Goal: Information Seeking & Learning: Learn about a topic

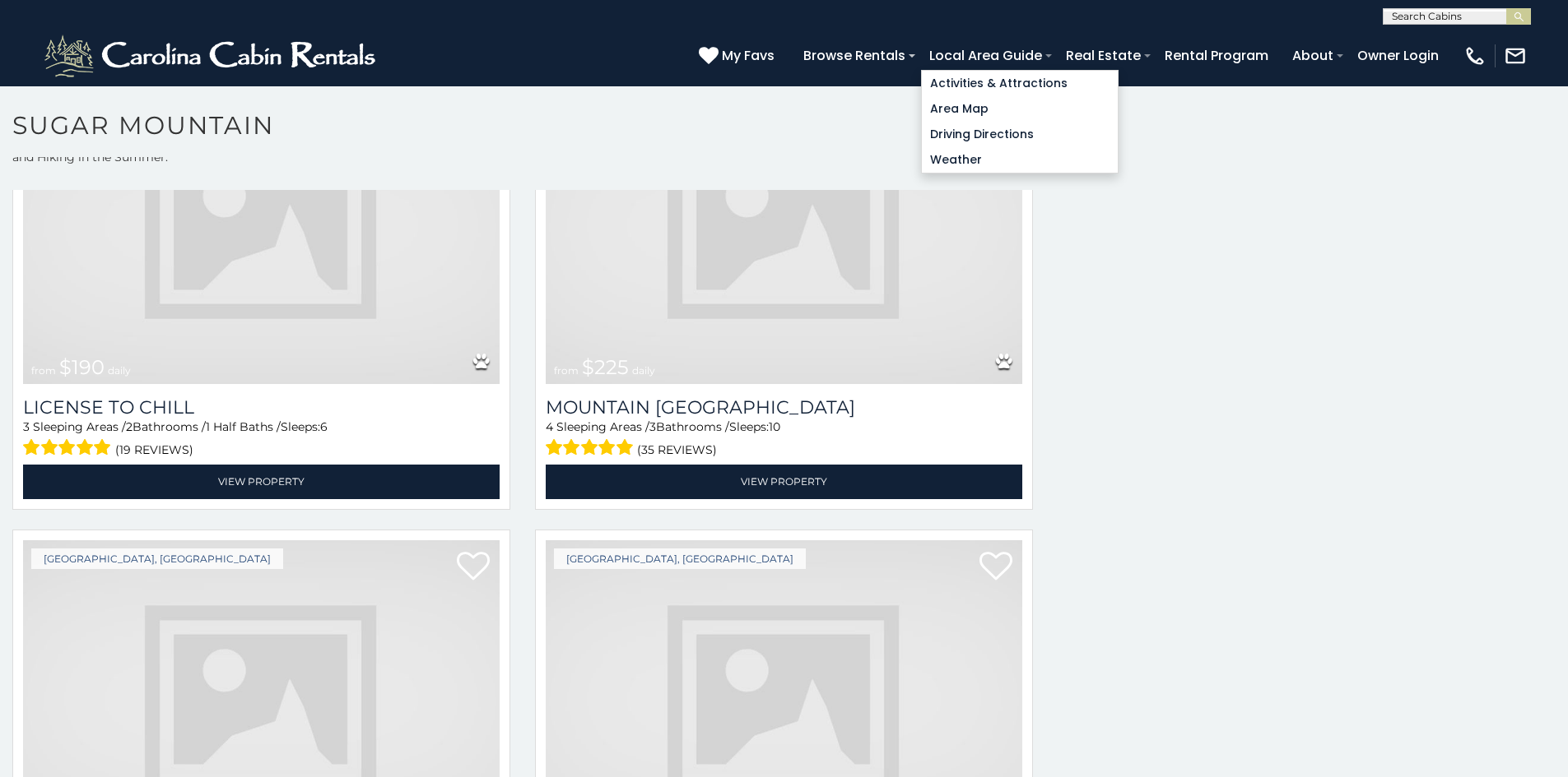
scroll to position [5068, 0]
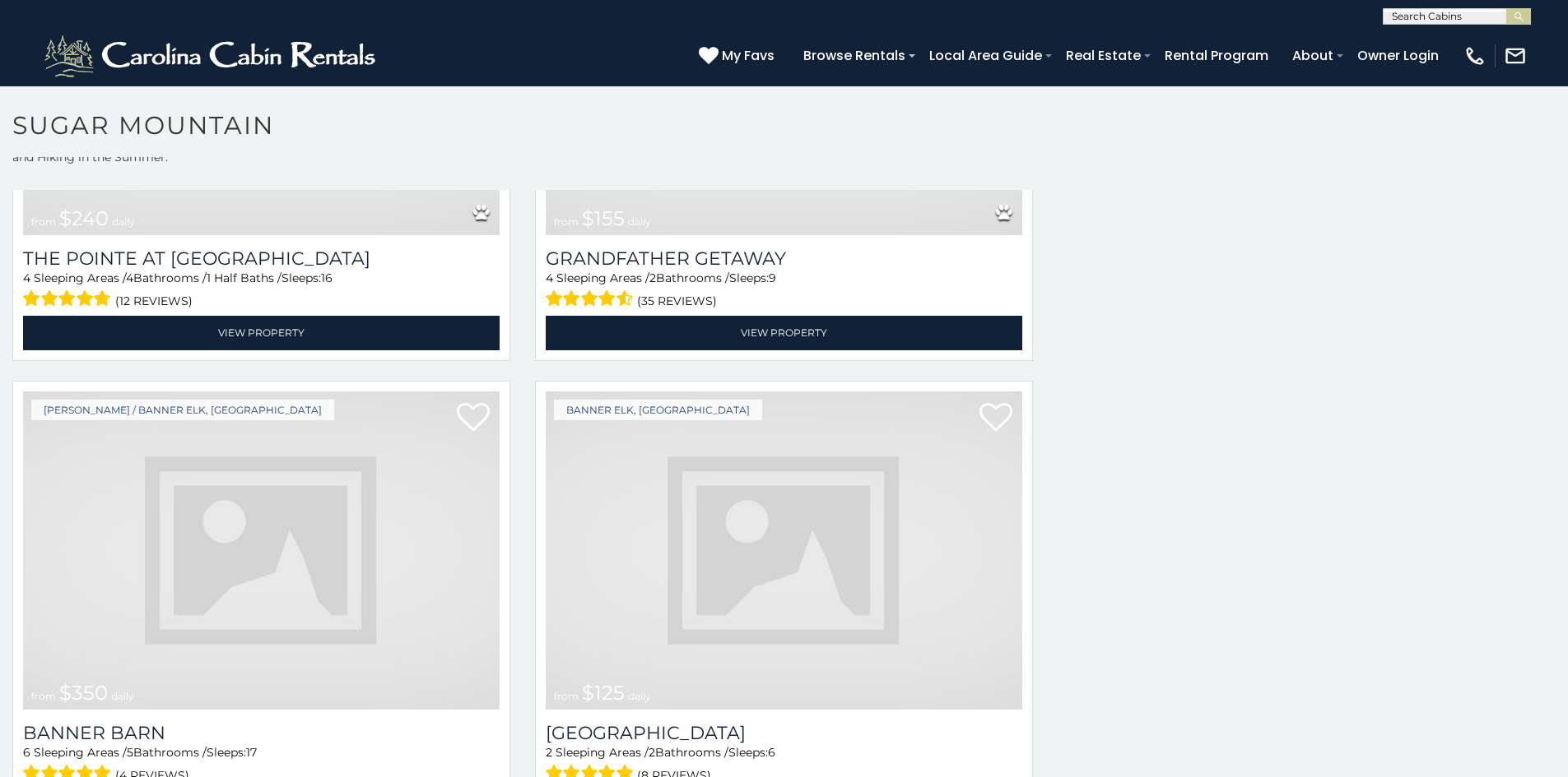
click at [573, 447] on img at bounding box center [783, 551] width 476 height 319
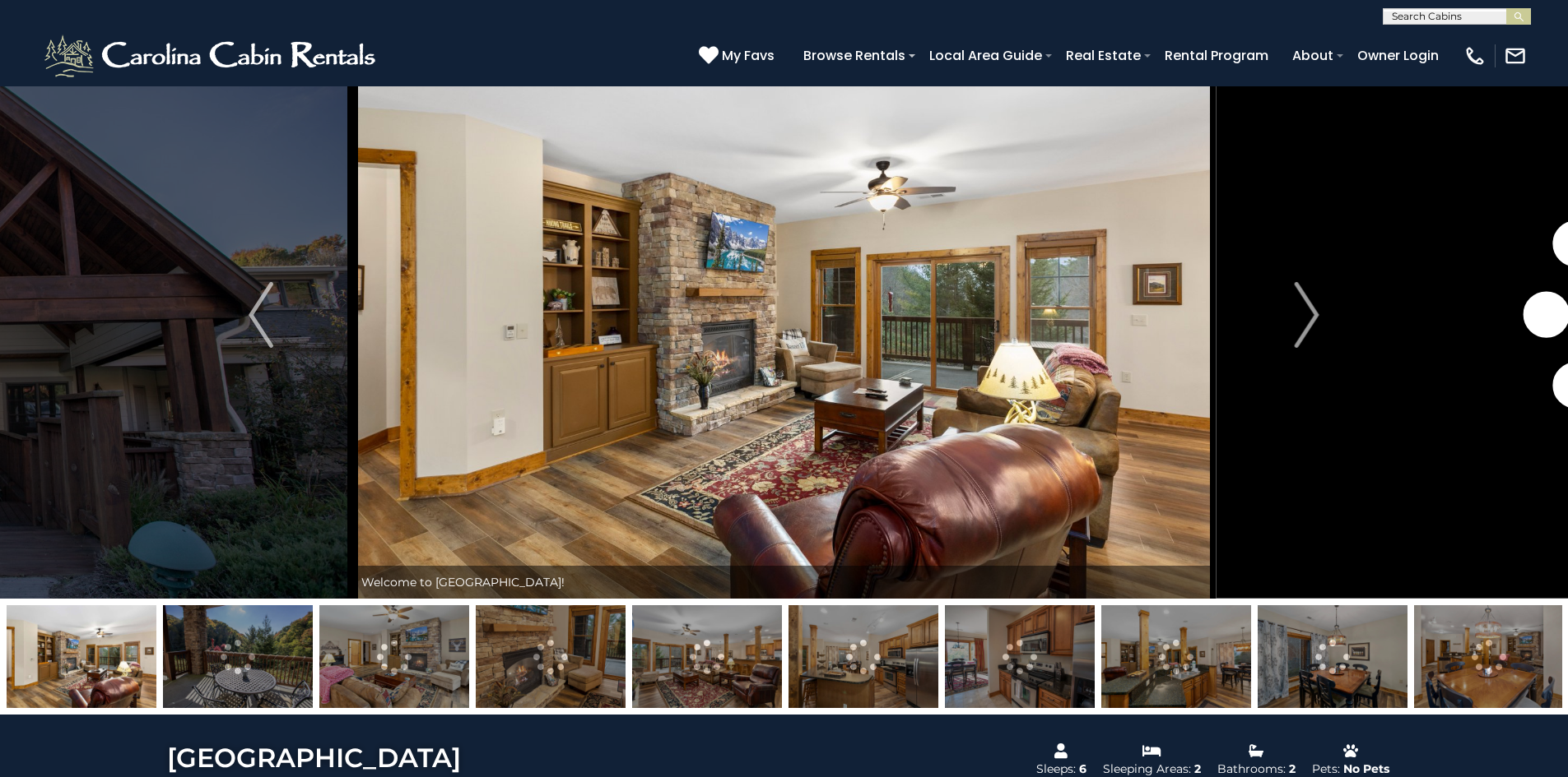
scroll to position [65, 0]
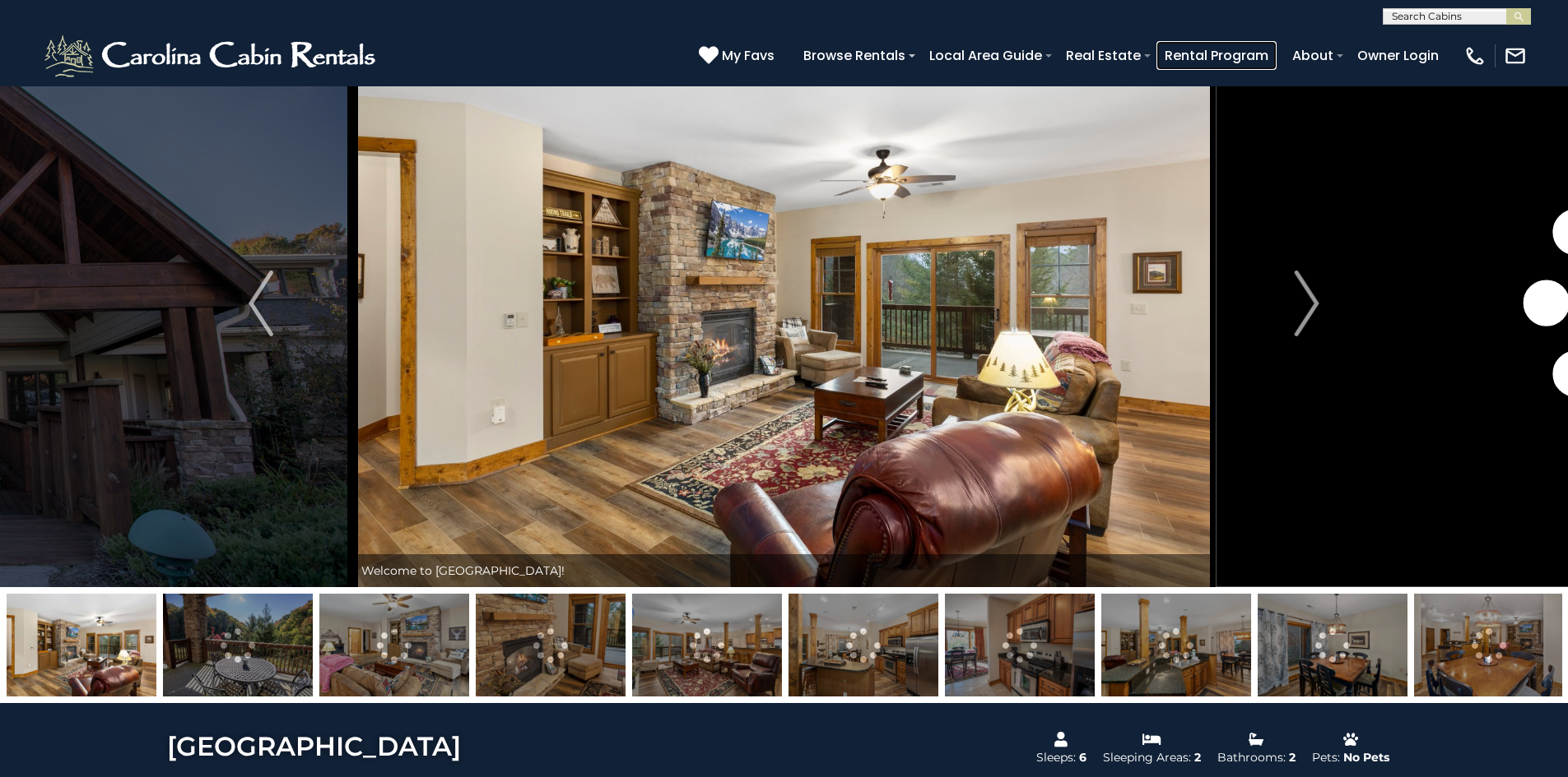
click at [1276, 54] on link "Rental Program" at bounding box center [1216, 55] width 120 height 29
